Goal: Check status: Check status

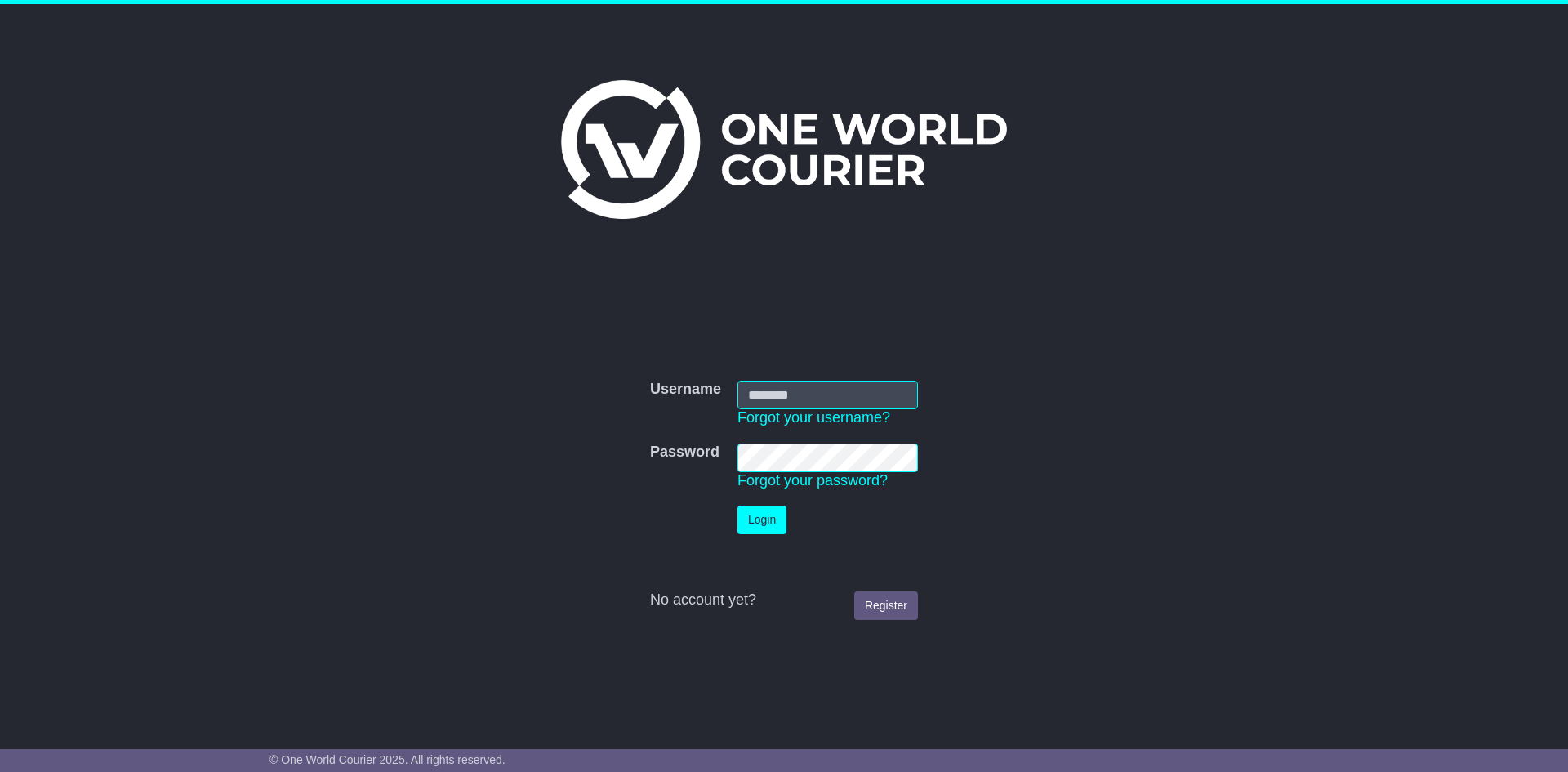
type input "**********"
click at [768, 525] on button "Login" at bounding box center [761, 520] width 49 height 28
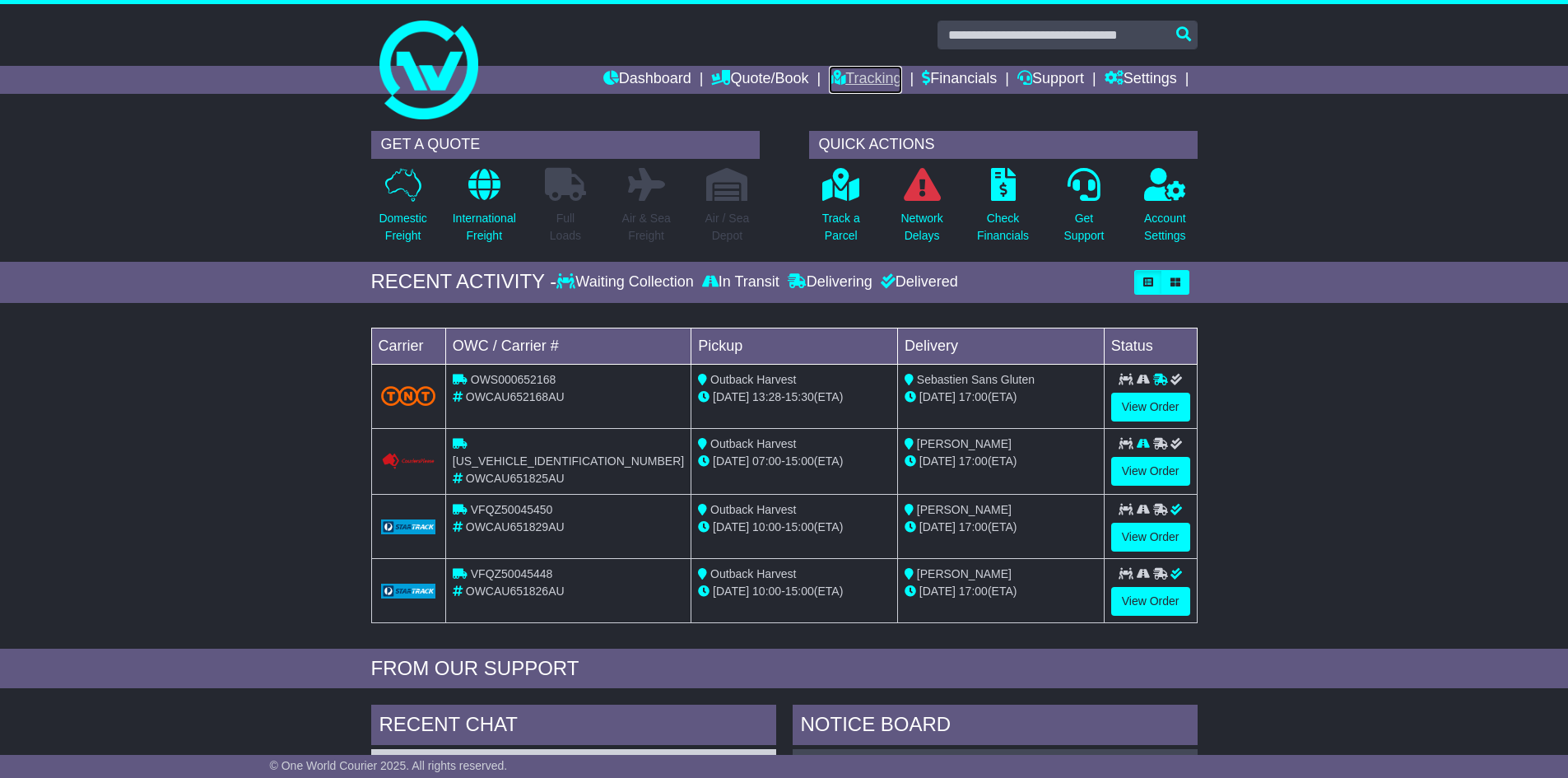
click at [864, 74] on link "Tracking" at bounding box center [865, 80] width 73 height 28
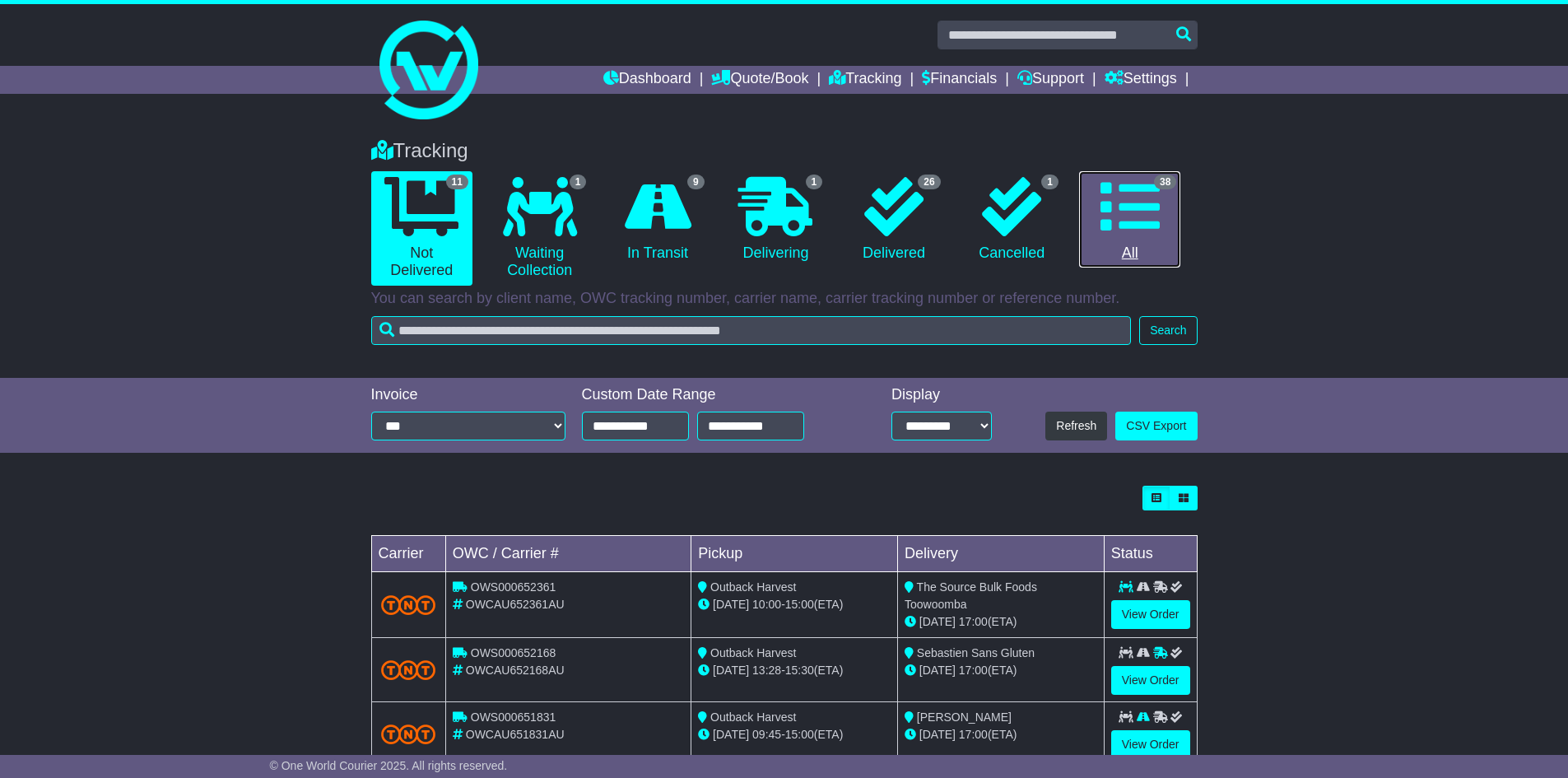
click at [1129, 213] on icon at bounding box center [1130, 207] width 59 height 59
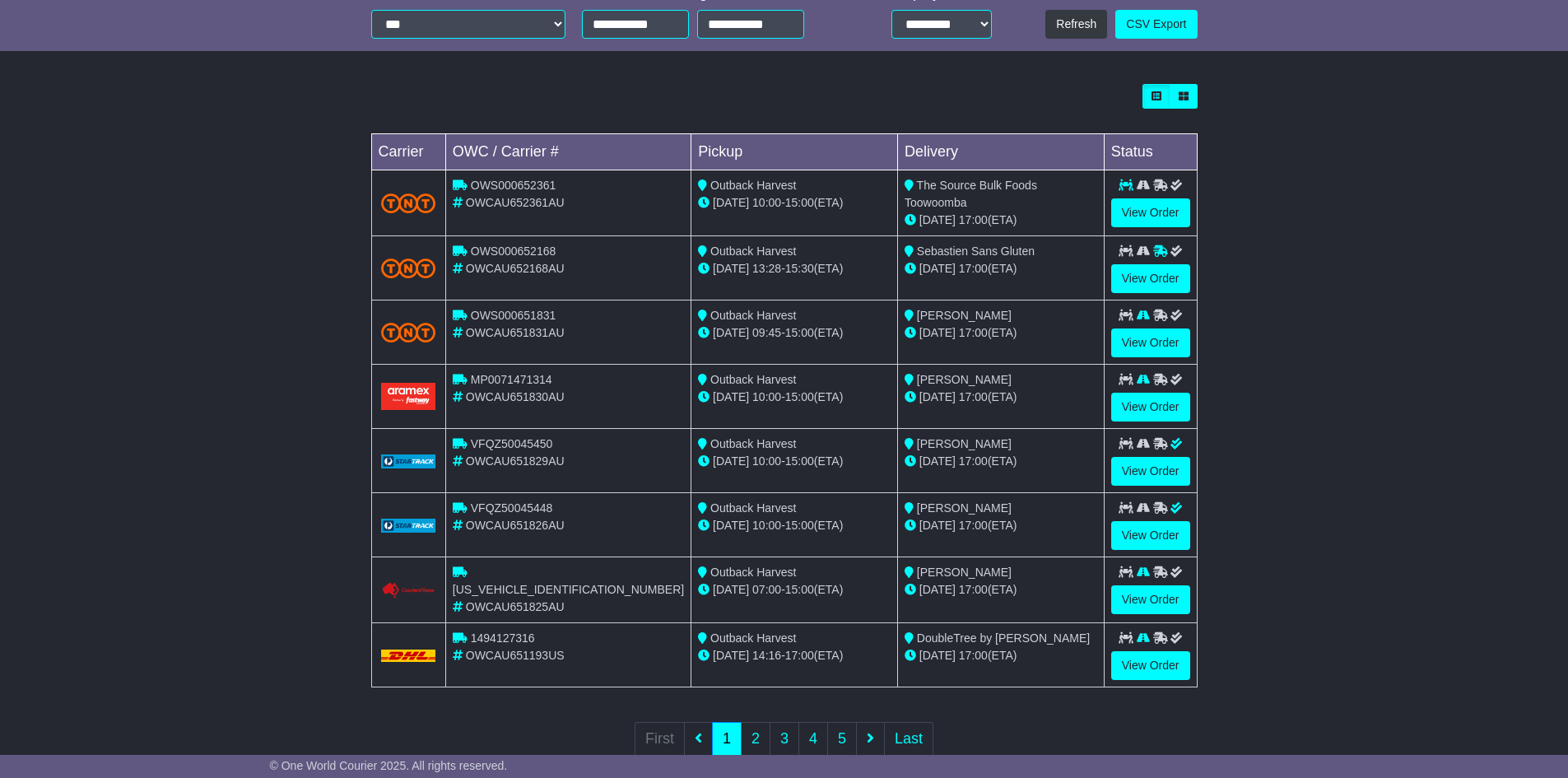
scroll to position [441, 0]
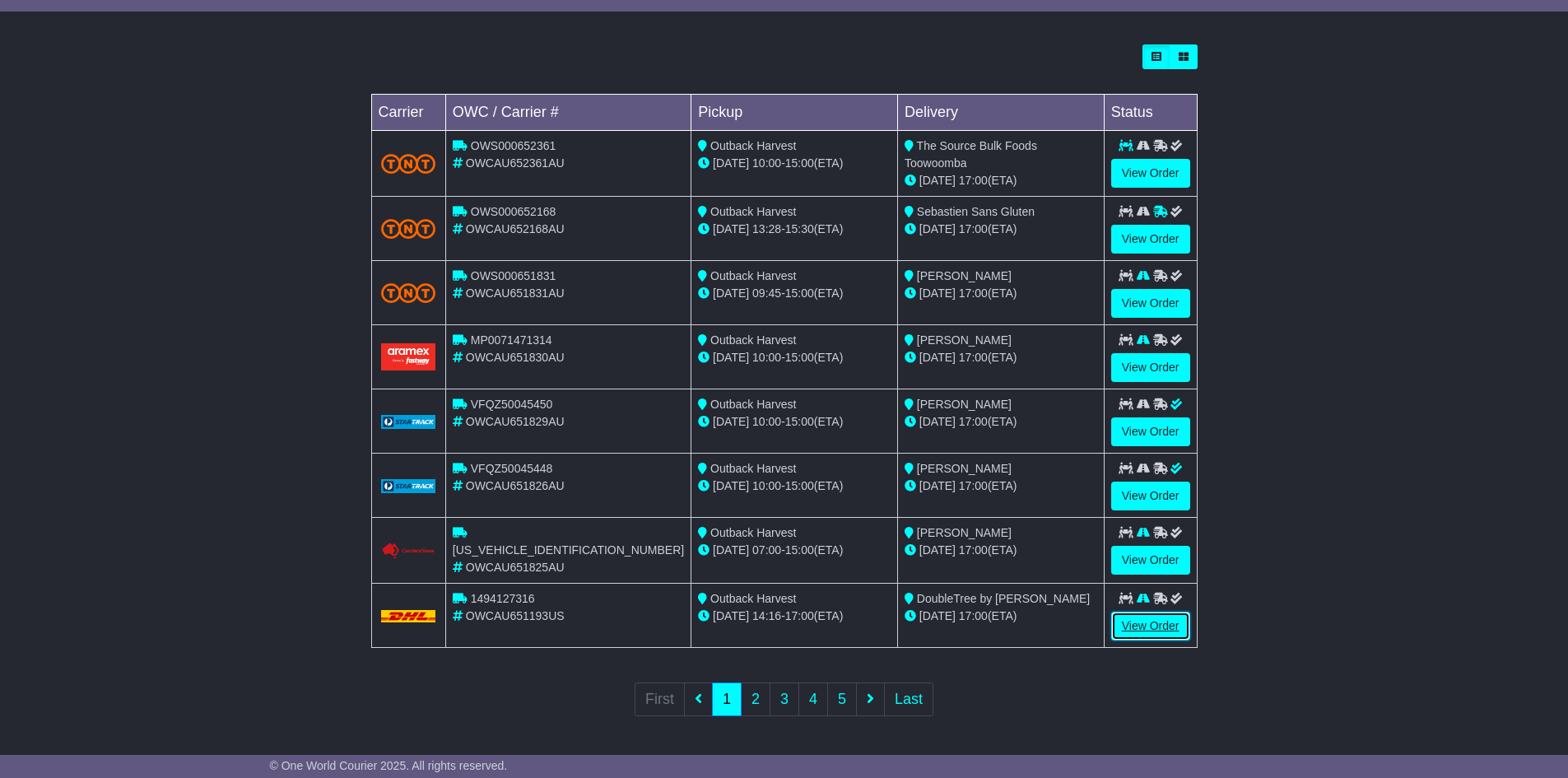
click at [1142, 620] on link "View Order" at bounding box center [1150, 626] width 79 height 29
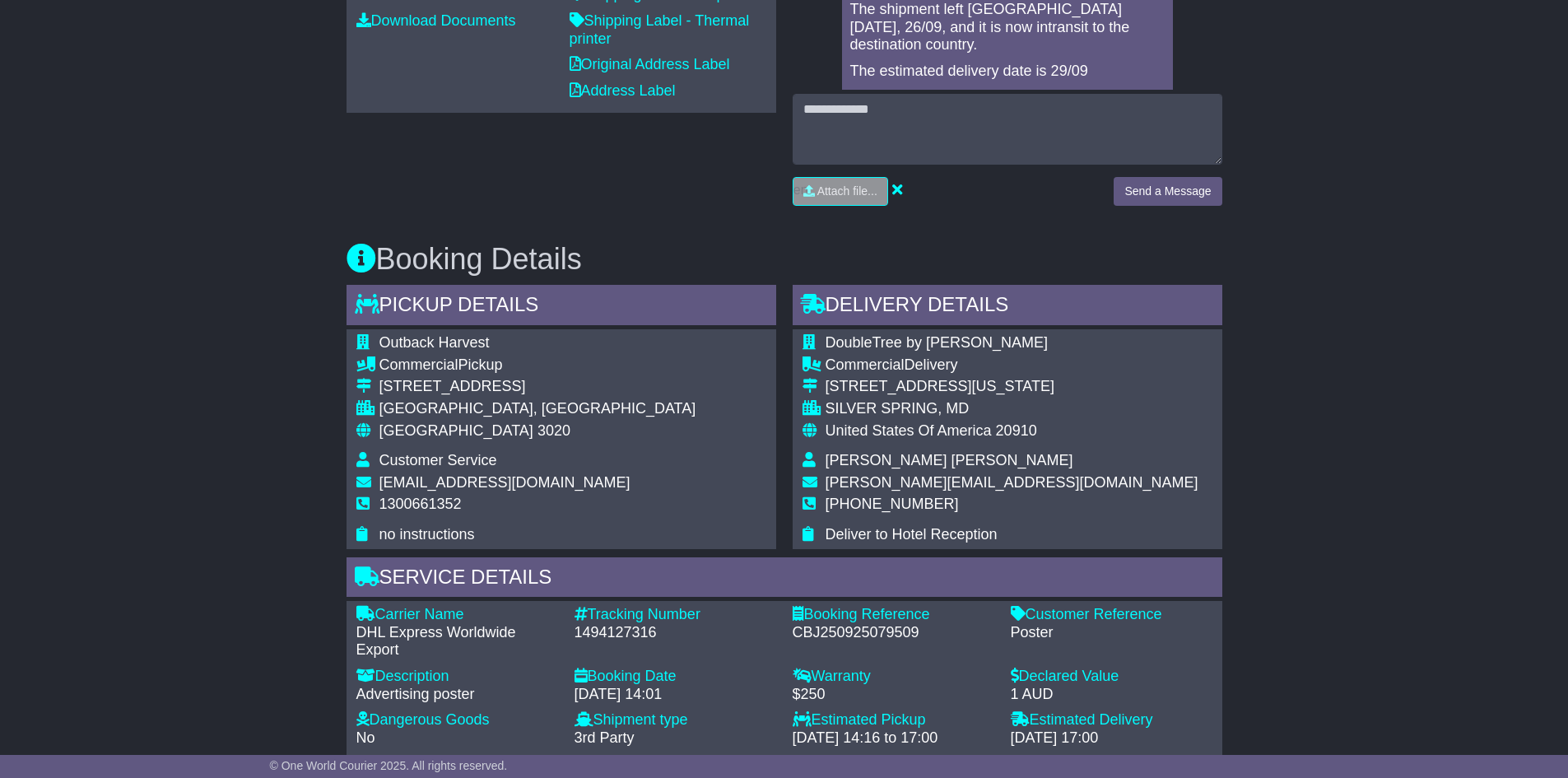
scroll to position [905, 0]
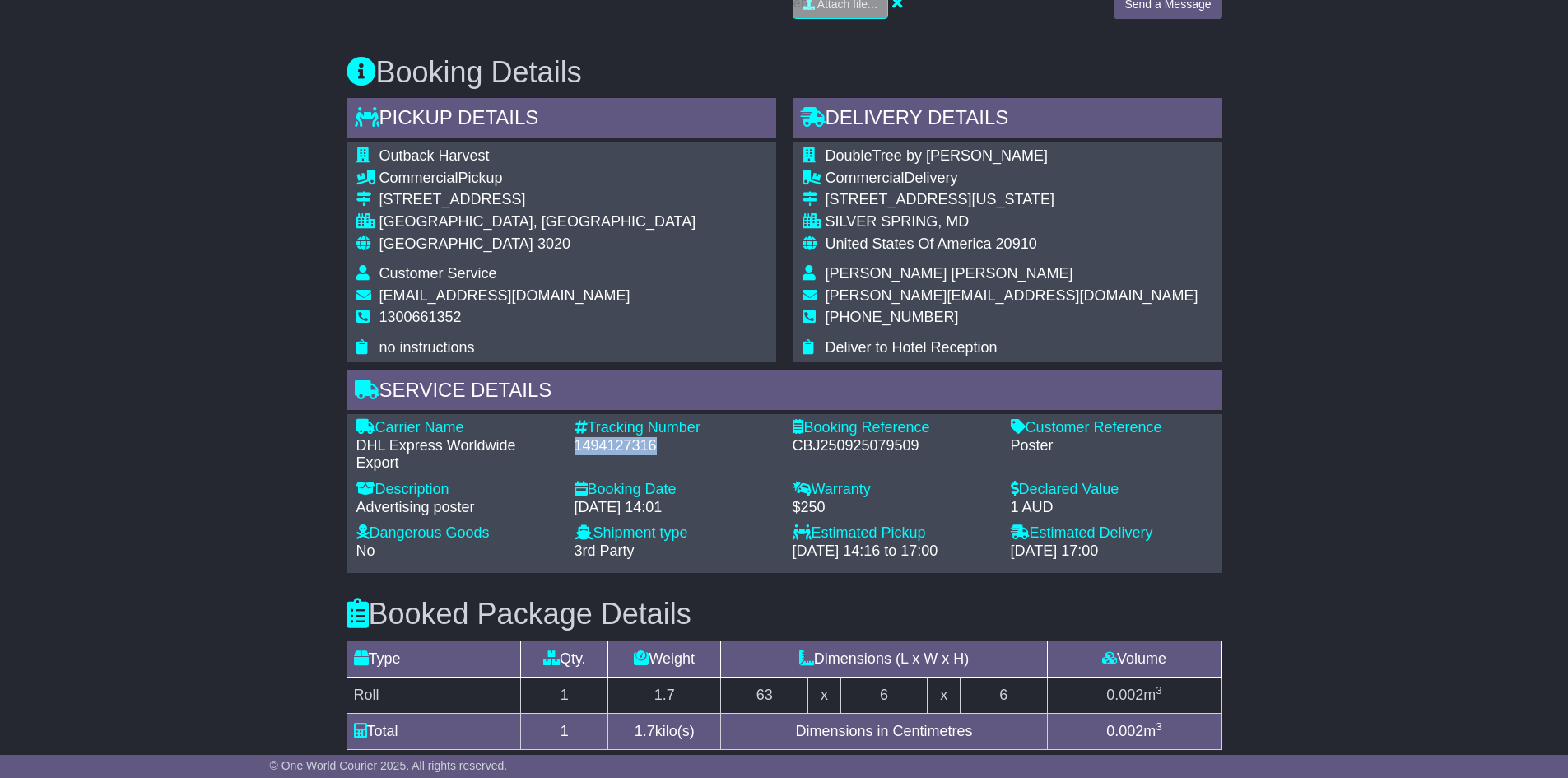
drag, startPoint x: 659, startPoint y: 426, endPoint x: 570, endPoint y: 431, distance: 89.1
click at [570, 431] on div "Tracking Number - 1494127316" at bounding box center [676, 446] width 218 height 54
copy div "1494127316"
